Goal: Navigation & Orientation: Find specific page/section

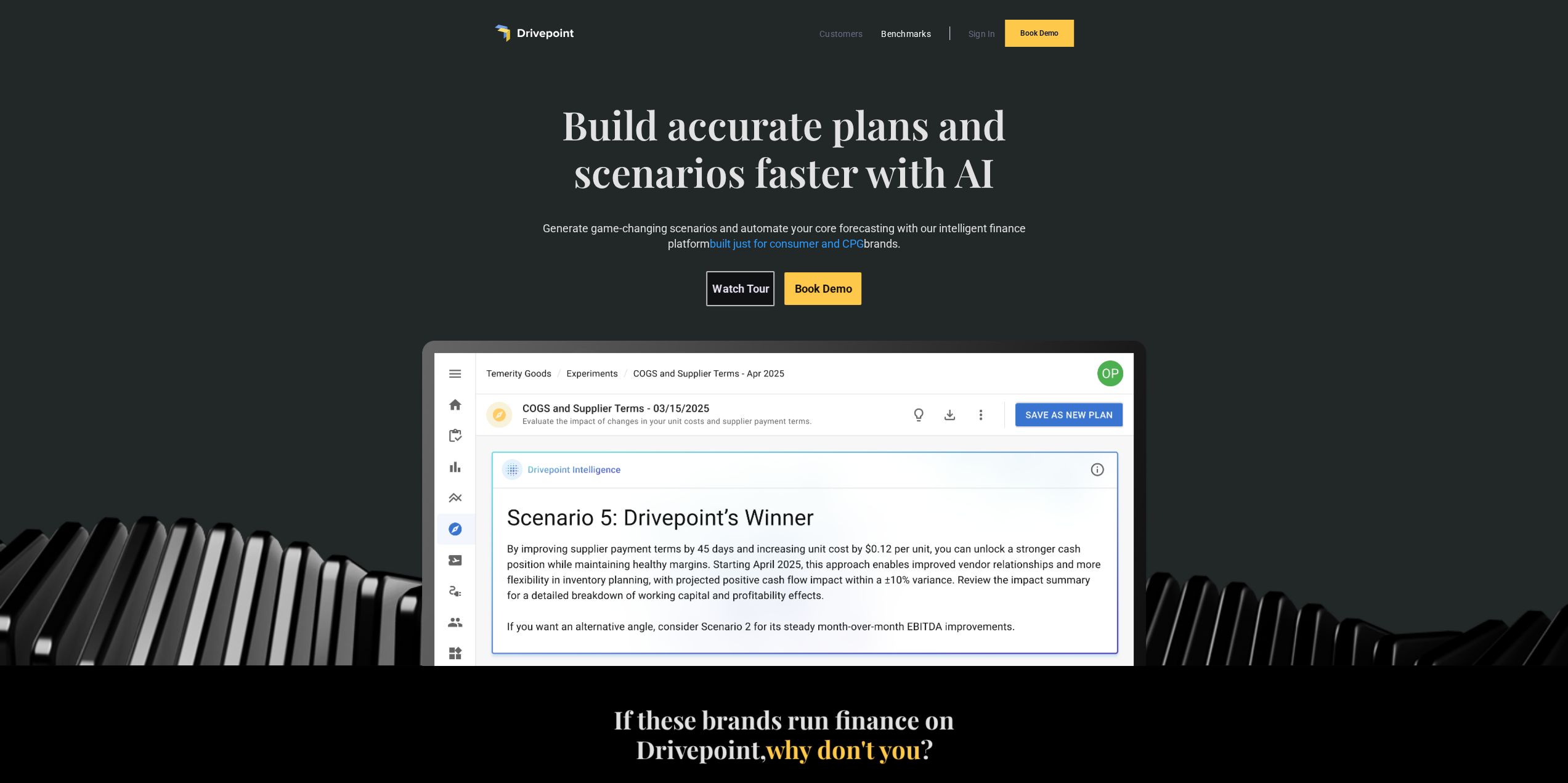
click at [892, 36] on link "Benchmarks" at bounding box center [906, 34] width 62 height 16
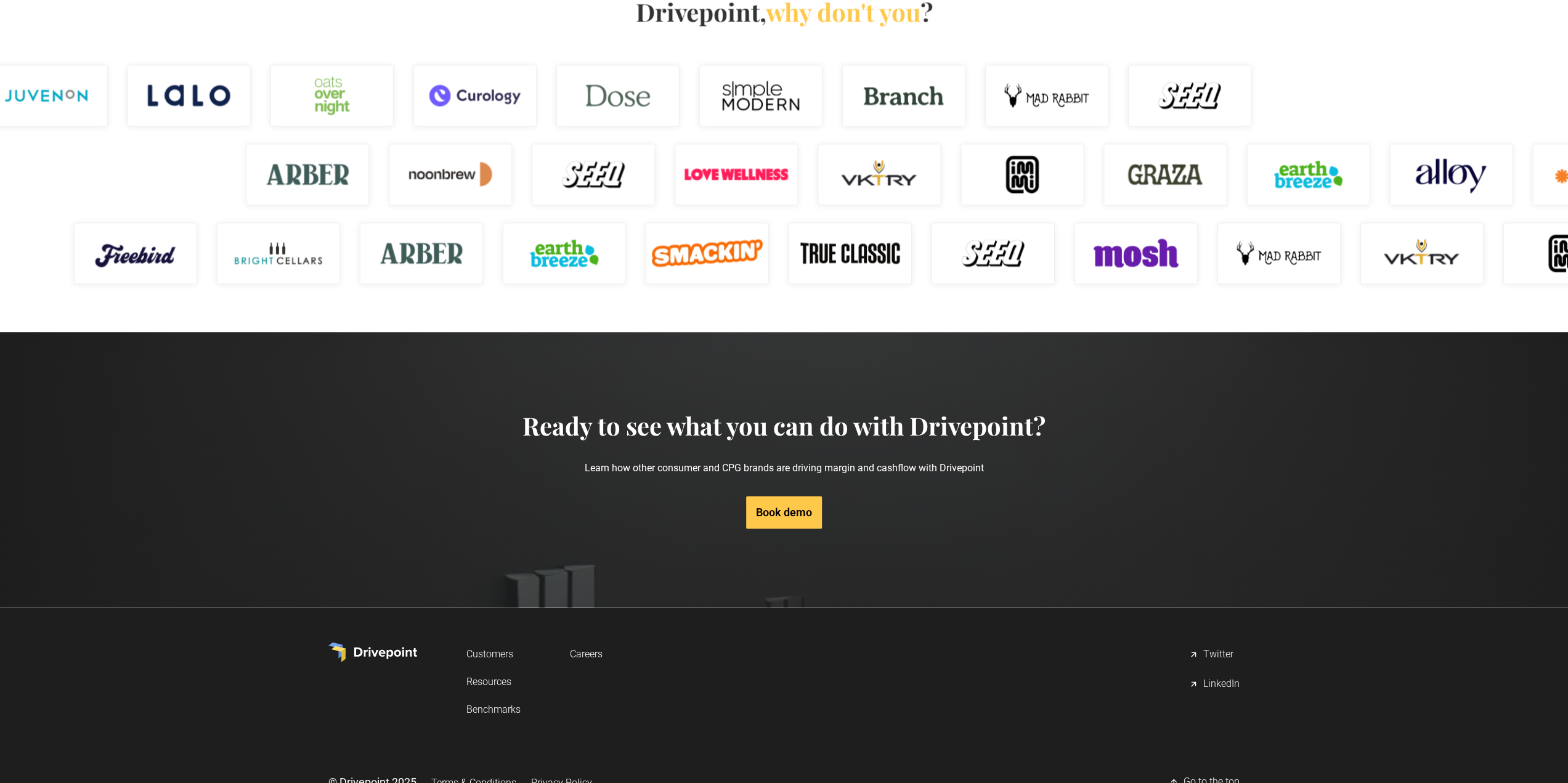
scroll to position [1654, 0]
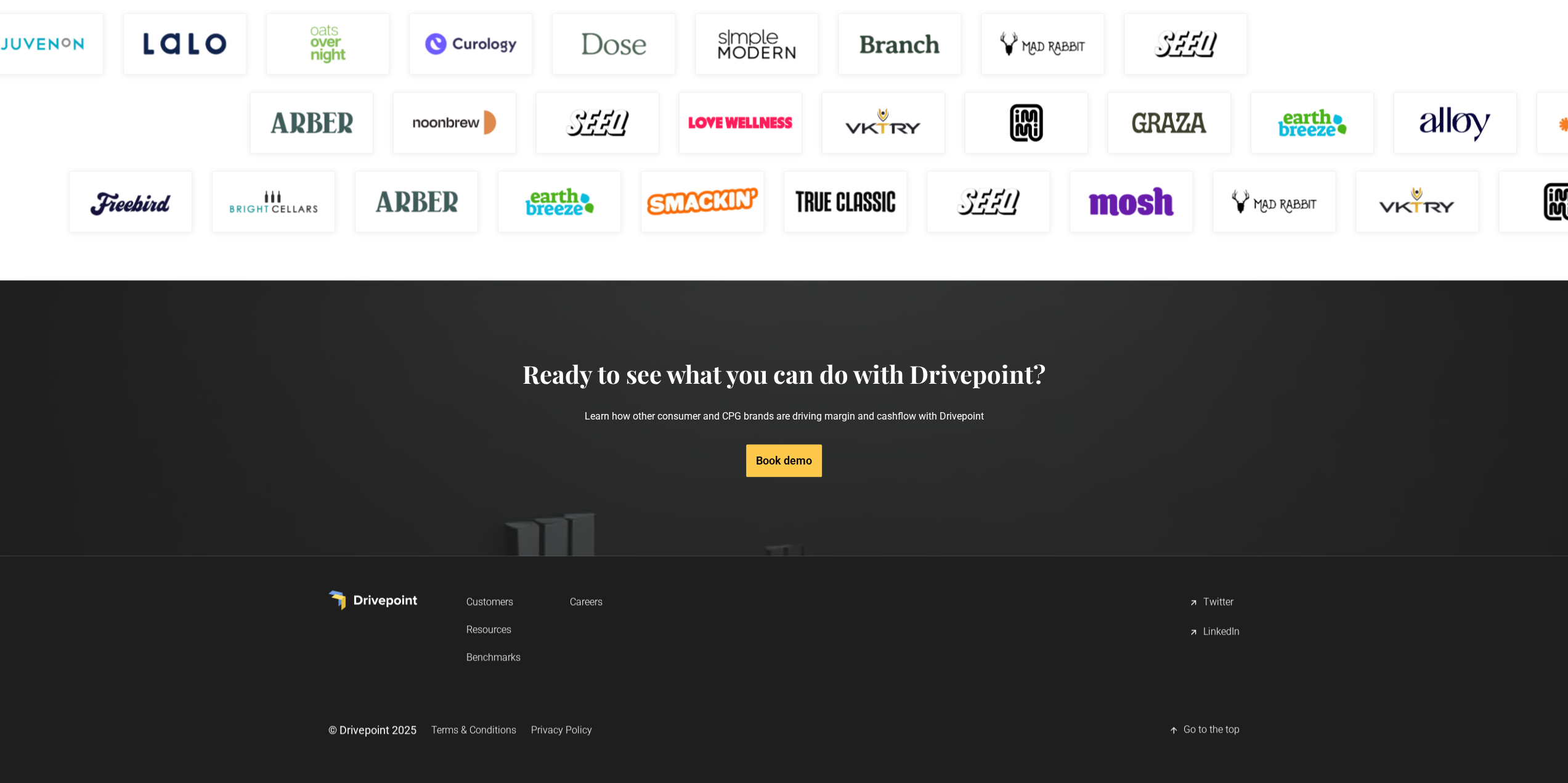
click at [497, 633] on link "Resources" at bounding box center [493, 629] width 54 height 22
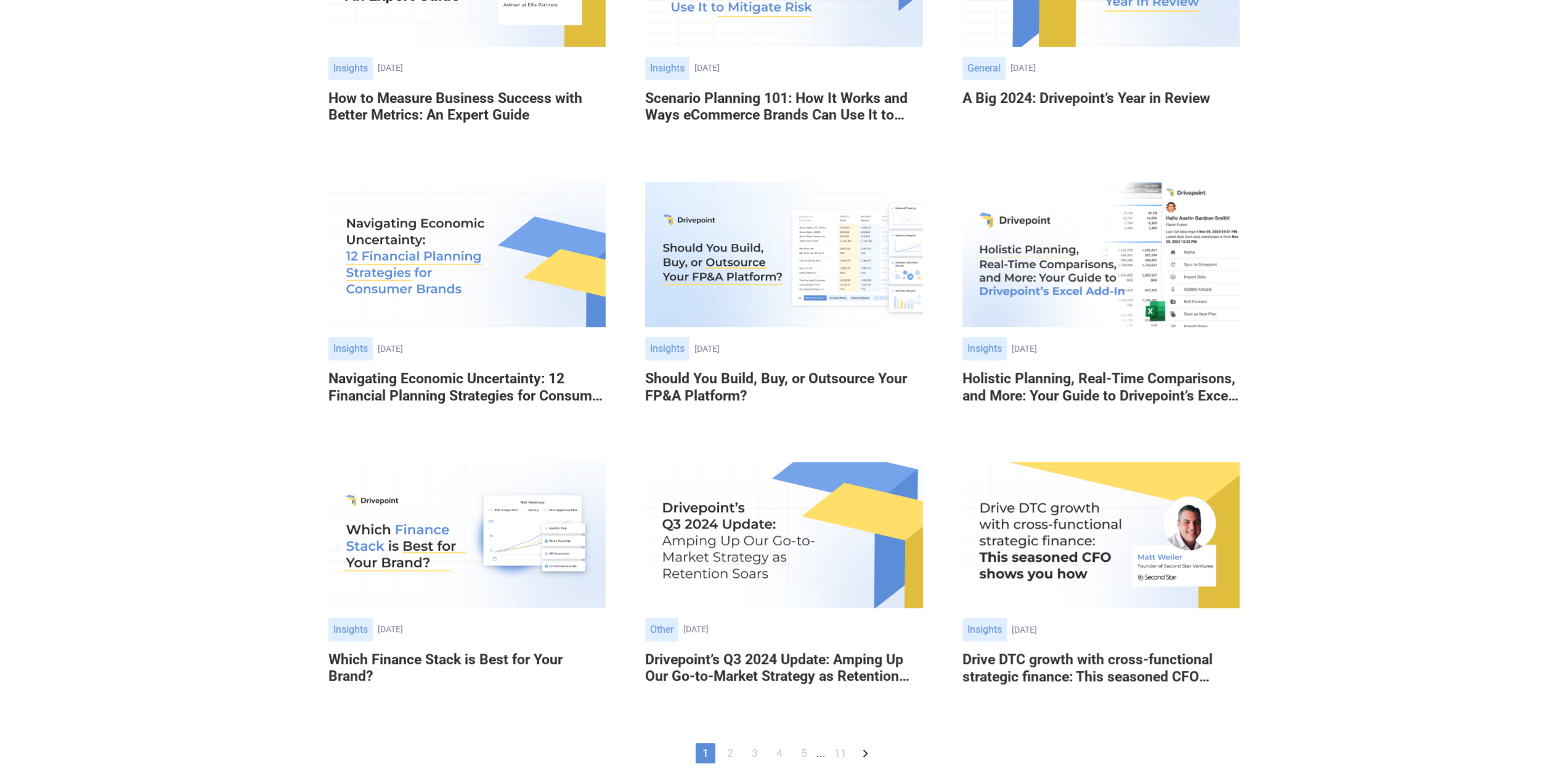
scroll to position [616, 0]
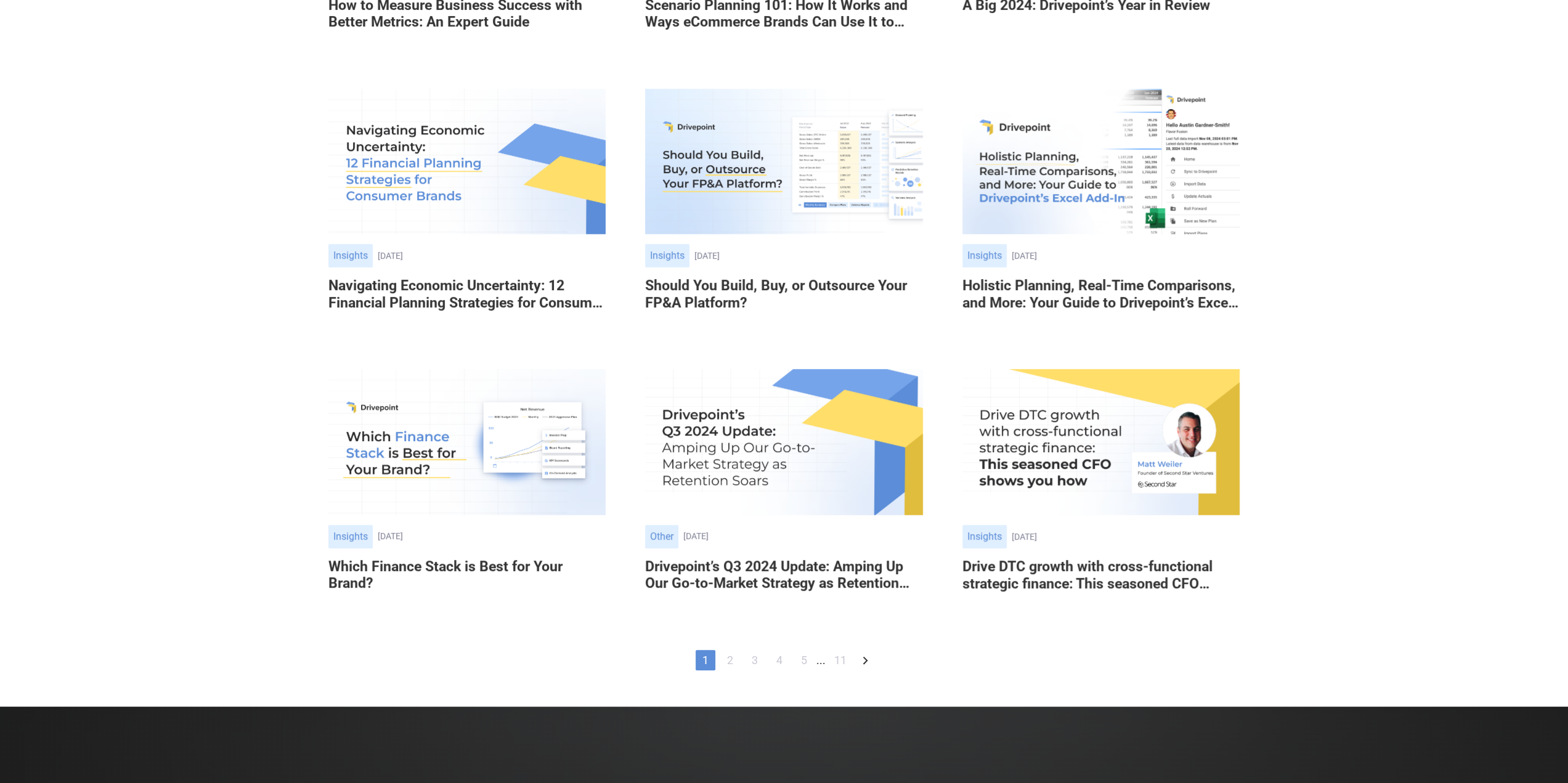
click at [732, 658] on link "2" at bounding box center [730, 660] width 20 height 21
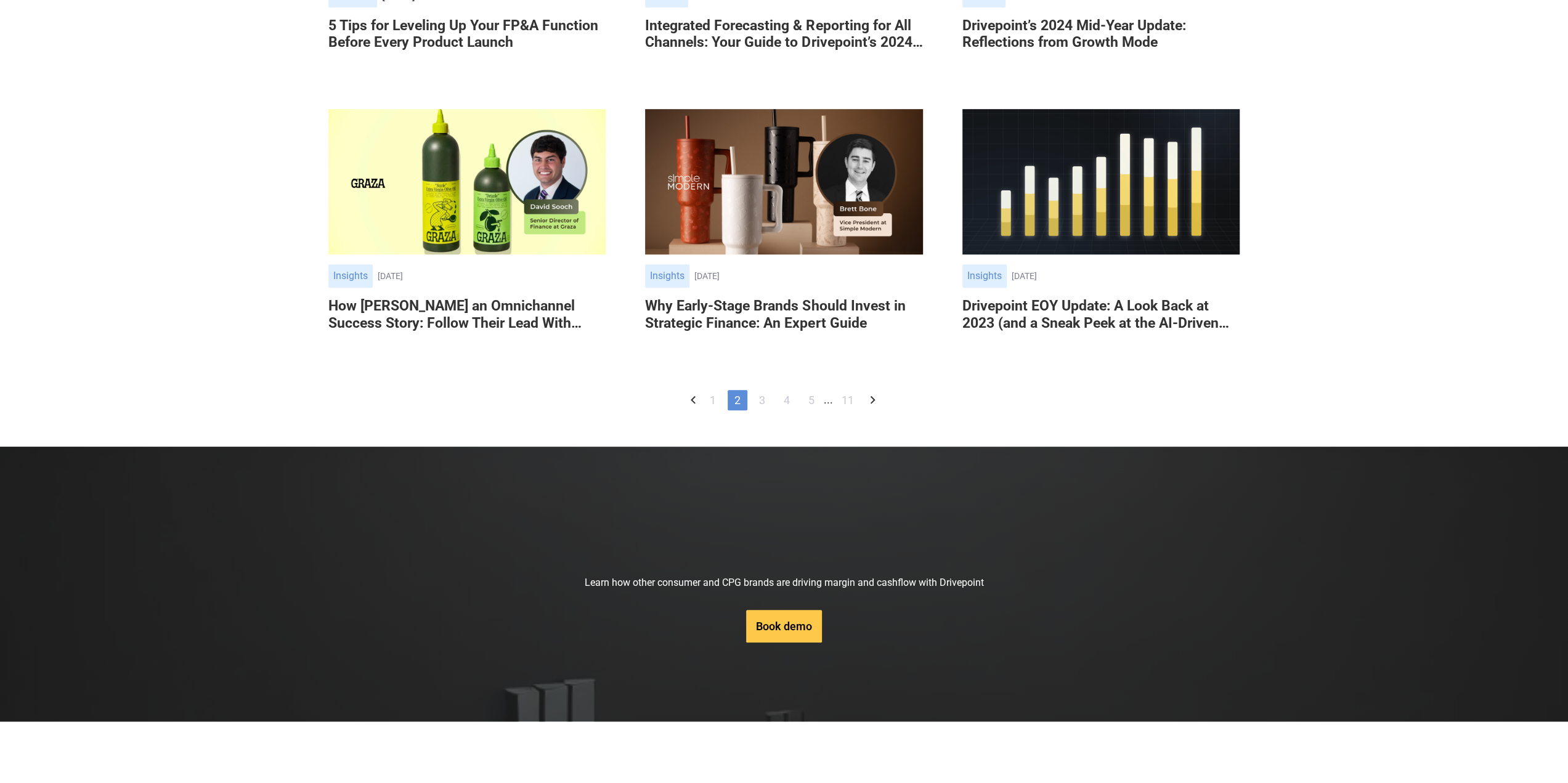
click at [757, 410] on link "3" at bounding box center [762, 401] width 20 height 21
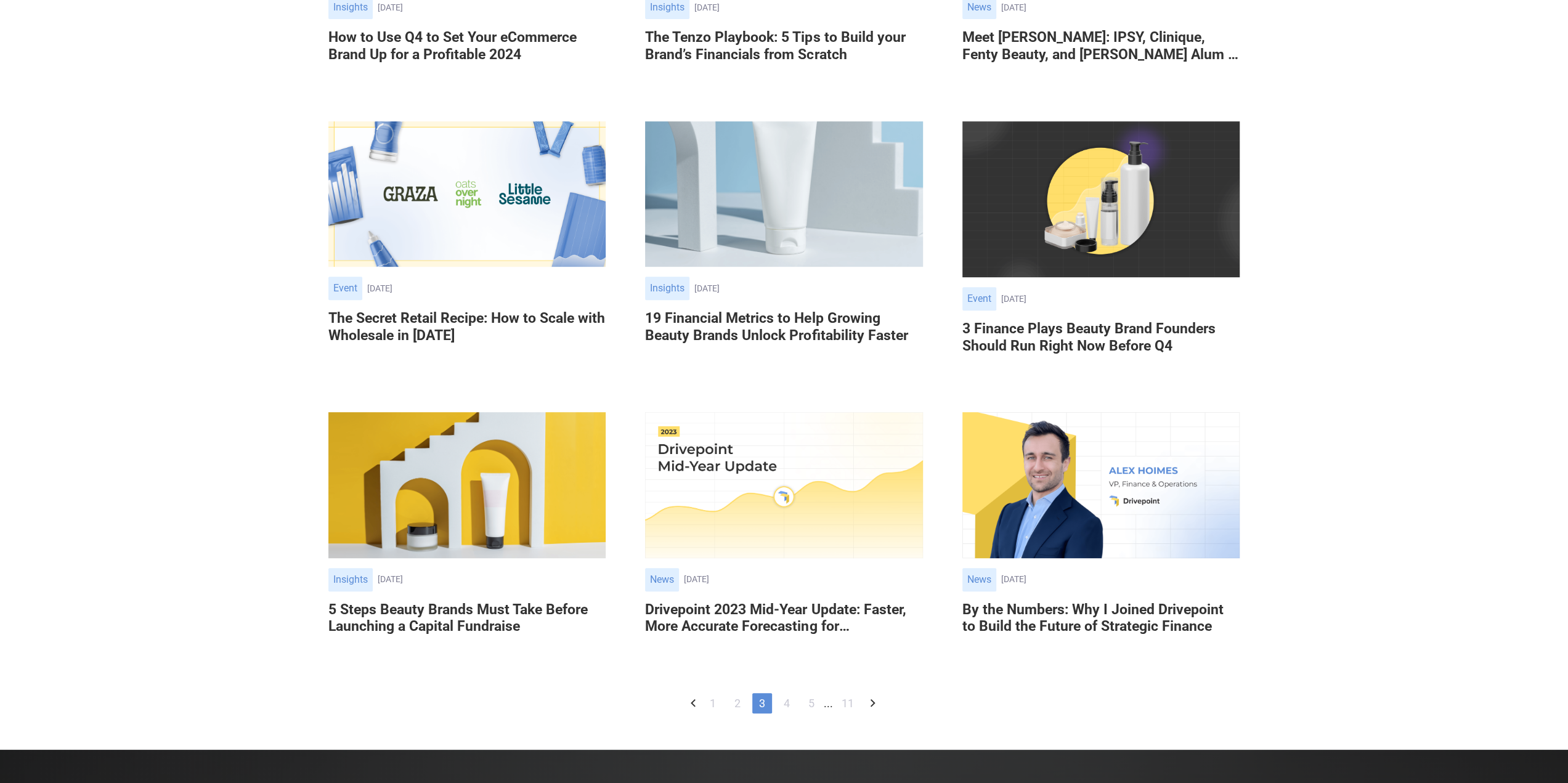
scroll to position [678, 0]
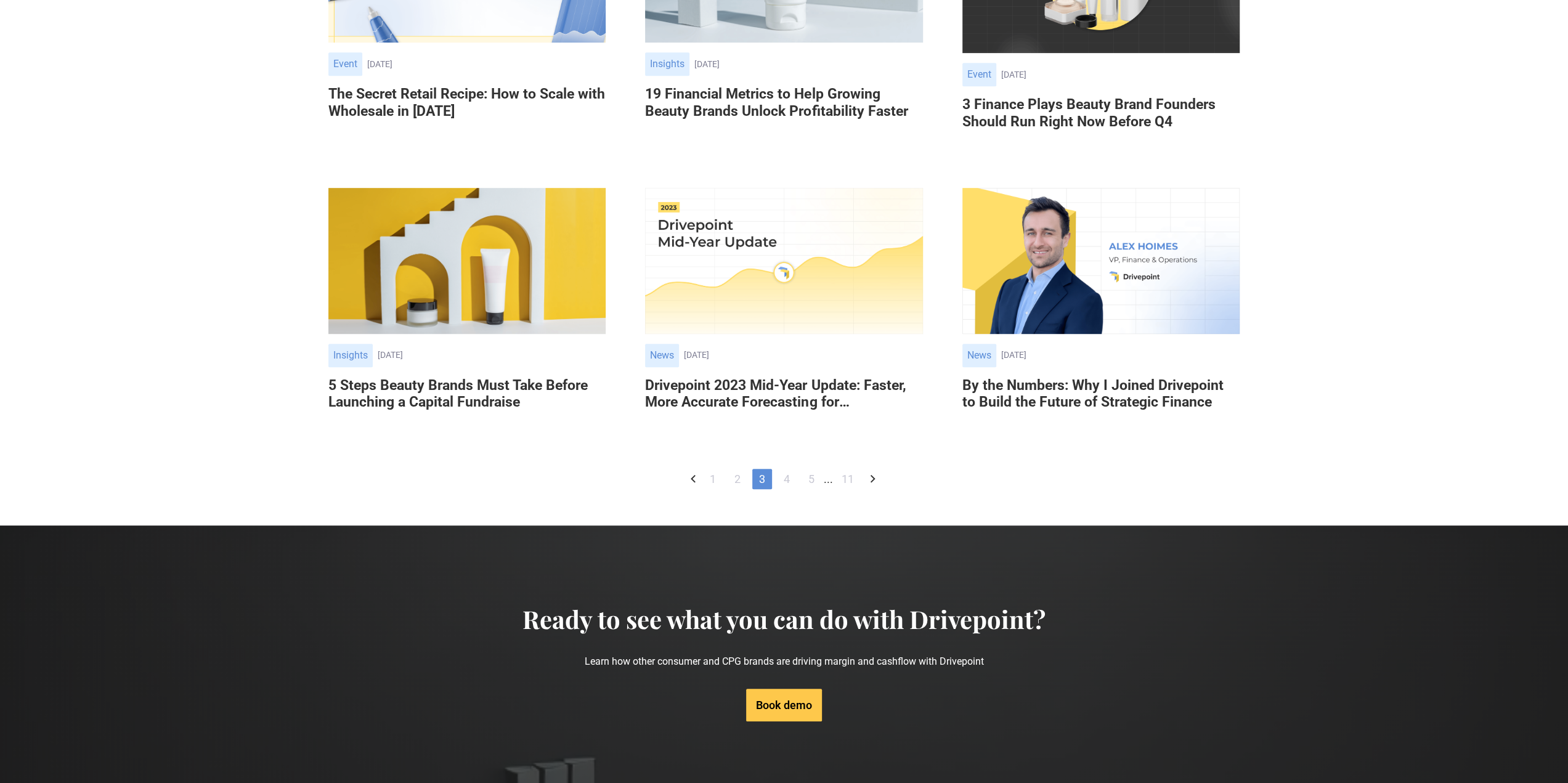
click at [785, 489] on link "4" at bounding box center [786, 479] width 20 height 21
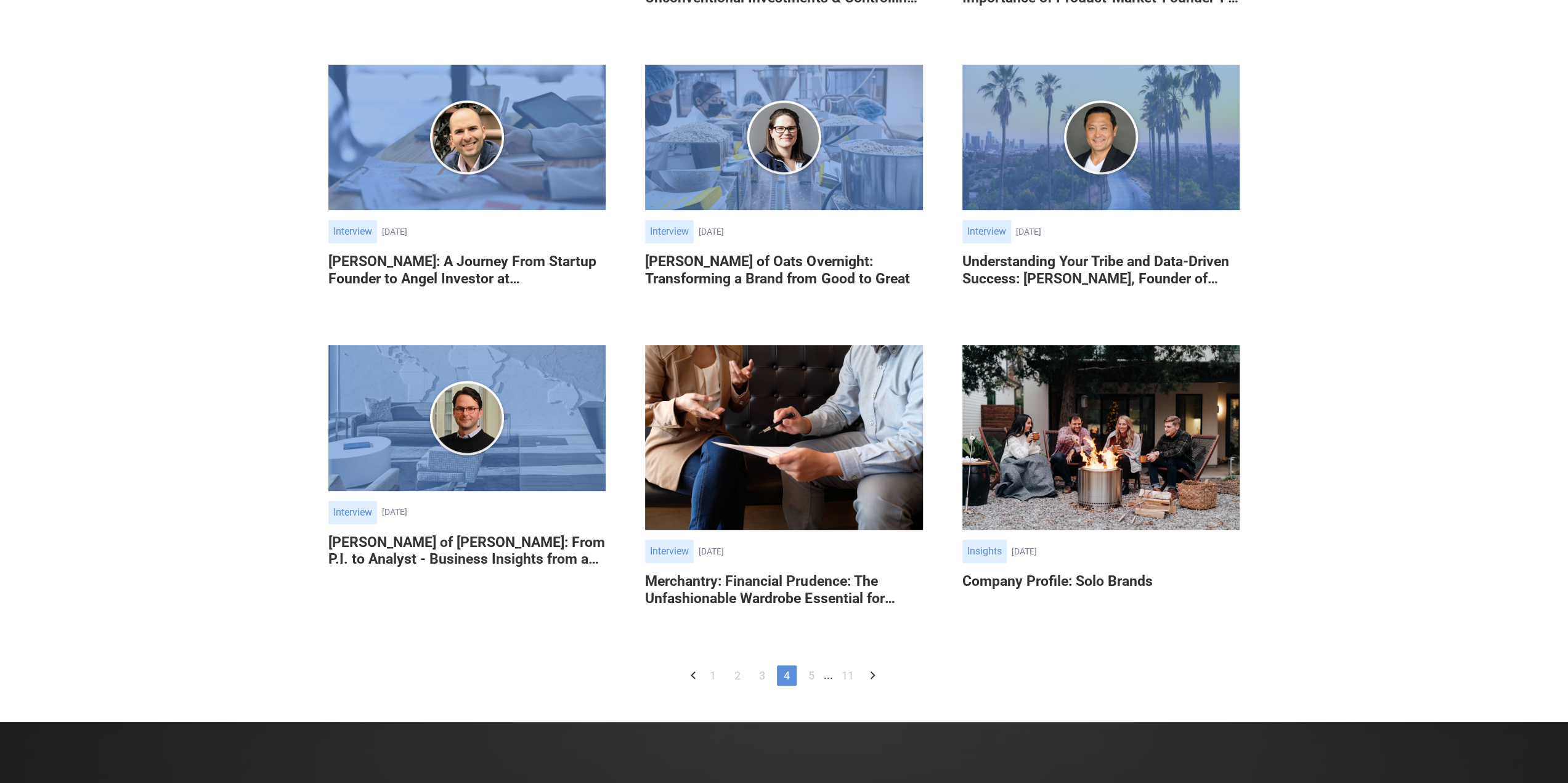
scroll to position [493, 0]
